Goal: Contribute content

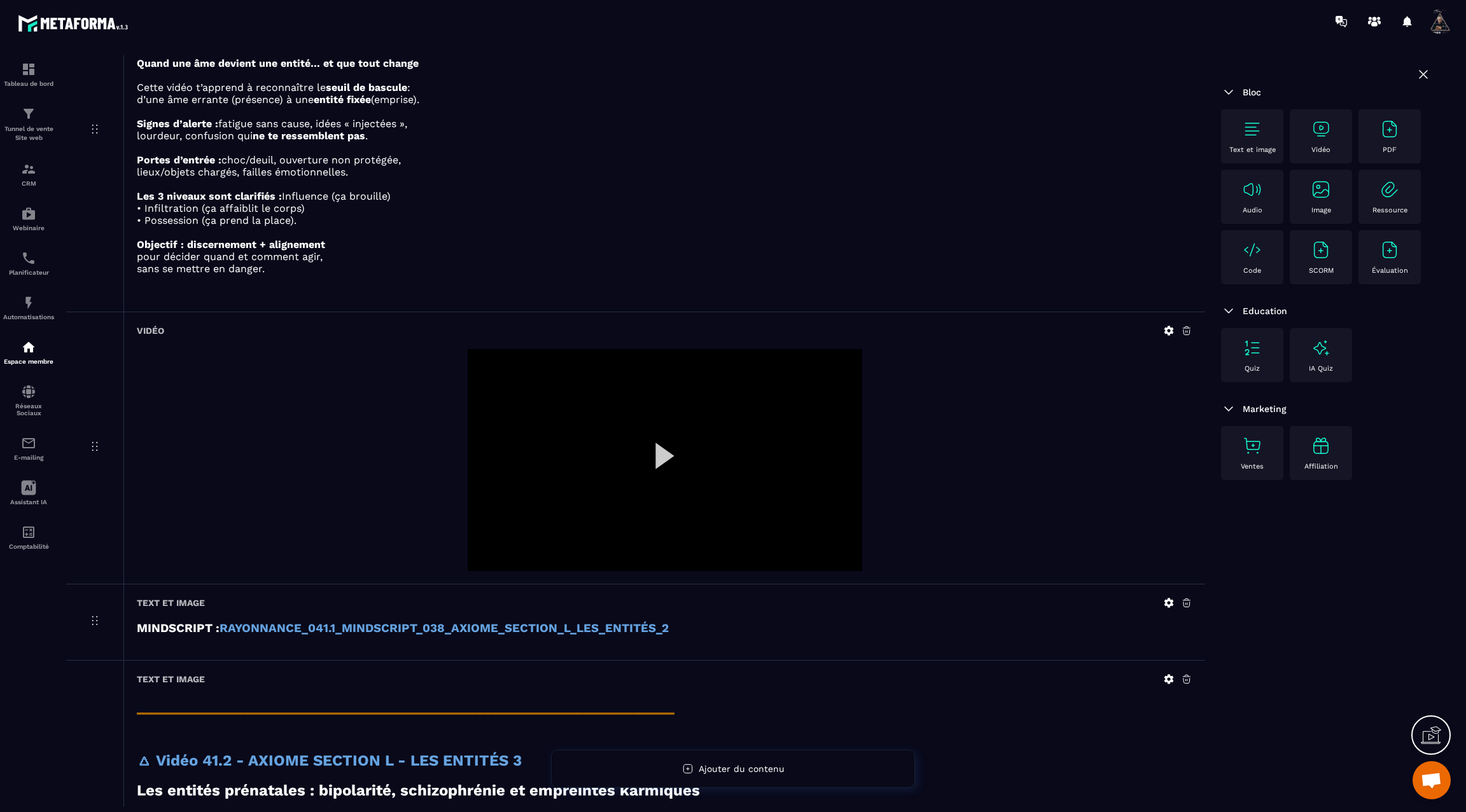
scroll to position [3379, 0]
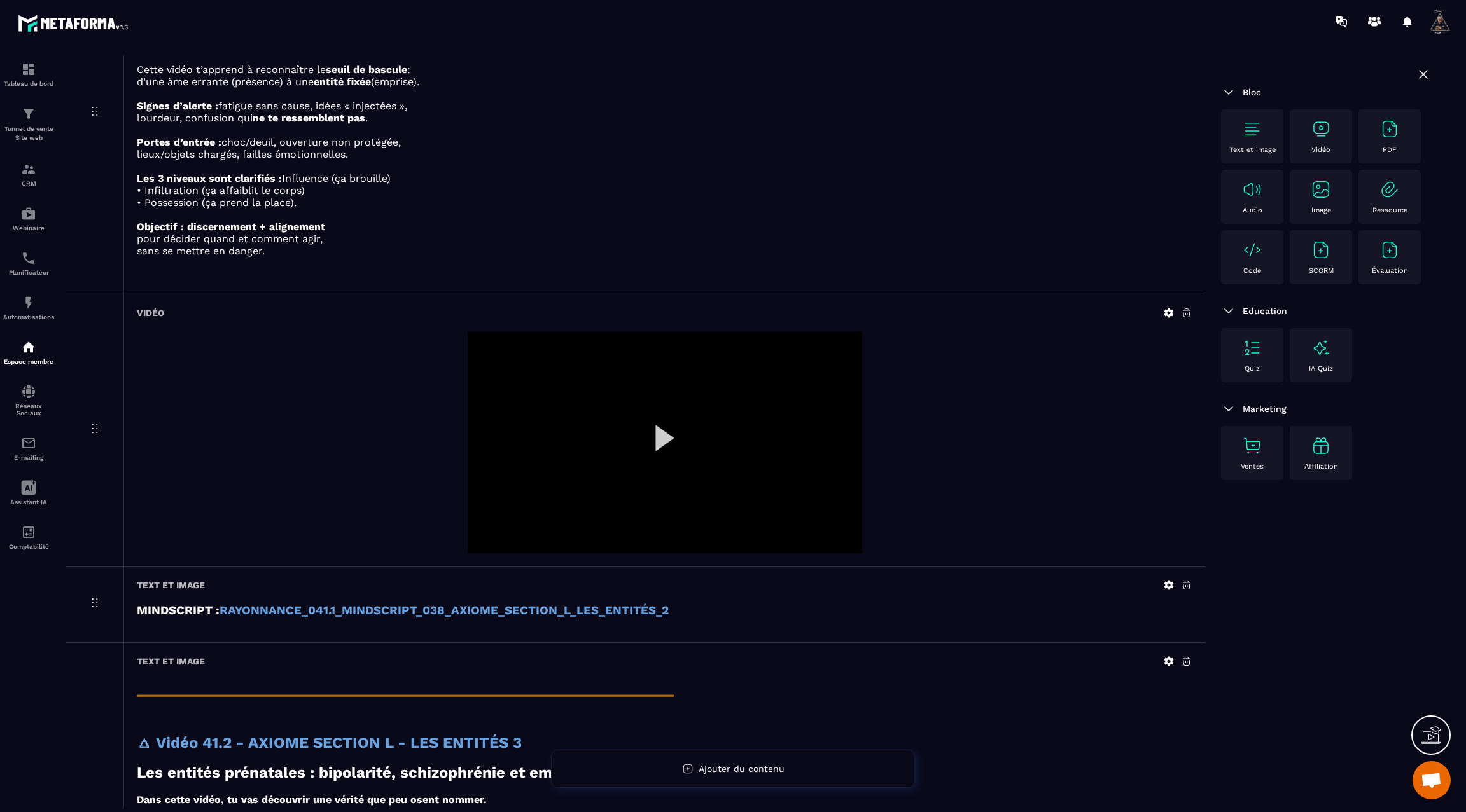
click at [657, 423] on div at bounding box center [665, 442] width 395 height 222
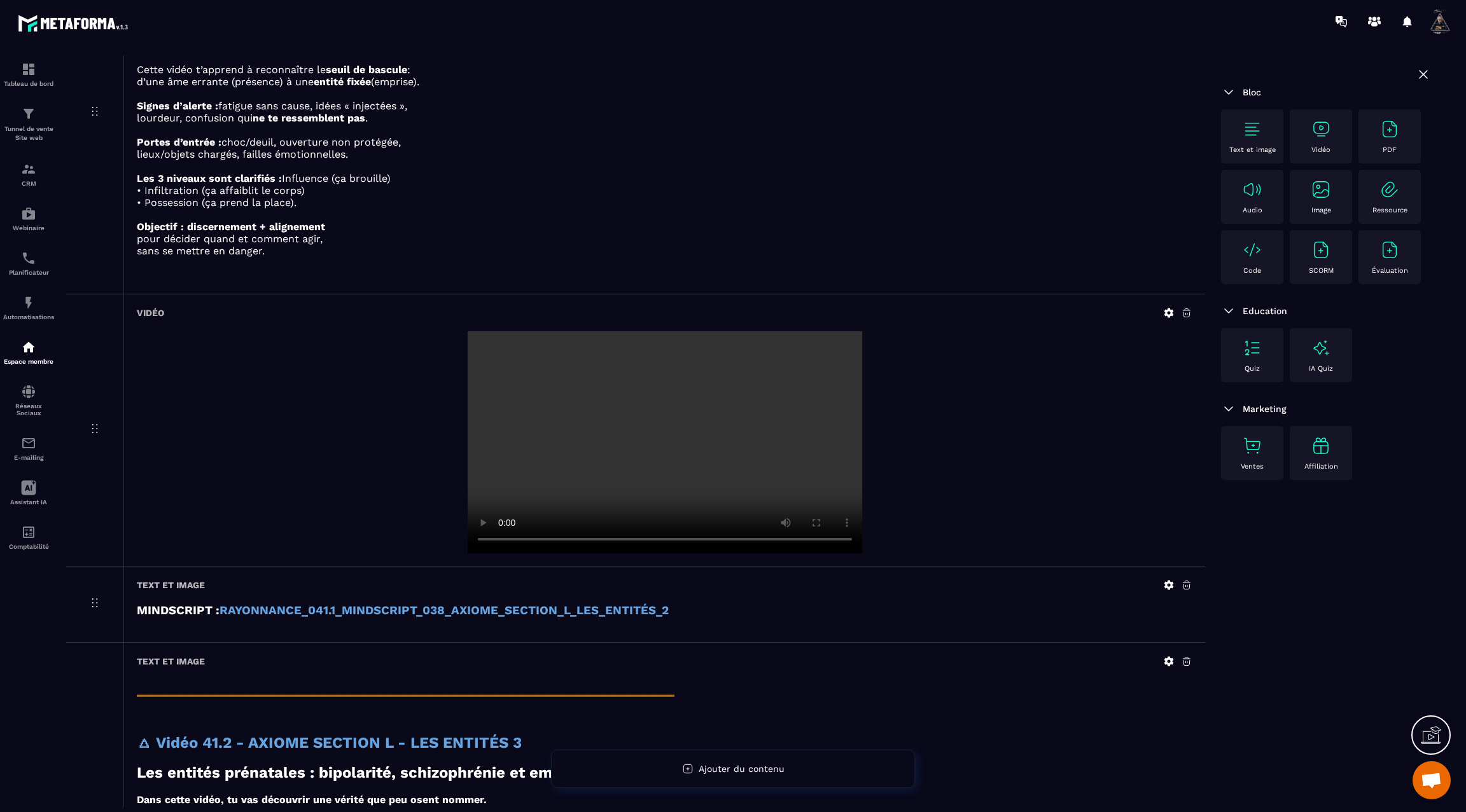
click at [1164, 309] on icon at bounding box center [1169, 313] width 10 height 10
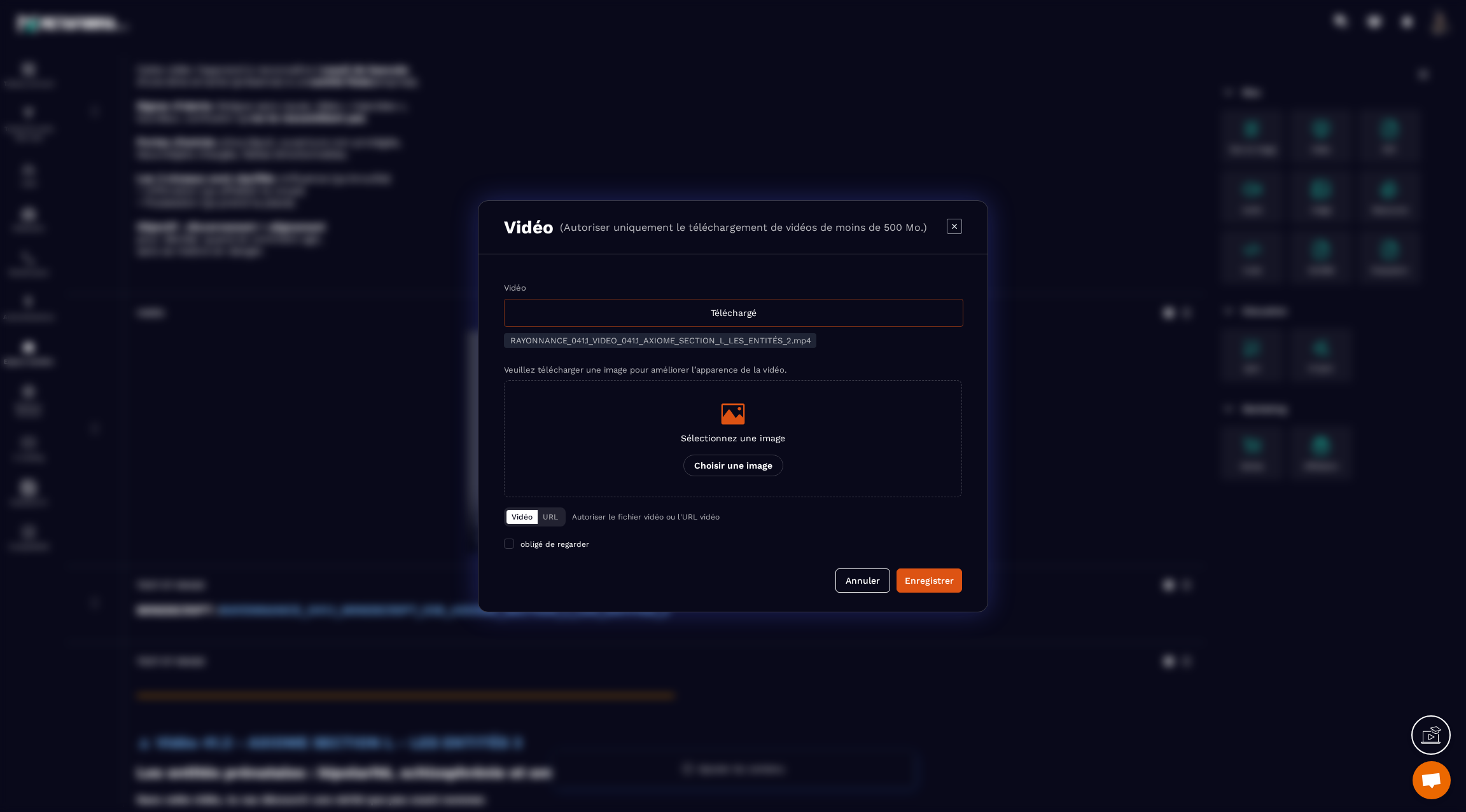
click at [732, 309] on div "Téléchargé" at bounding box center [733, 313] width 459 height 28
click at [0, 0] on input "Vidéo Téléchargé" at bounding box center [0, 0] width 0 height 0
click at [914, 575] on div "Enregistrer" at bounding box center [929, 581] width 49 height 13
